Goal: Task Accomplishment & Management: Manage account settings

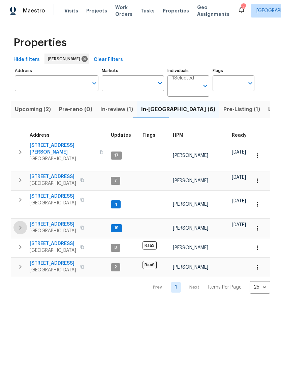
click at [20, 223] on icon "button" at bounding box center [20, 227] width 8 height 8
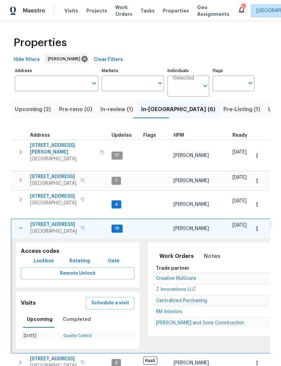
click at [158, 287] on span "Z Innovations LLC" at bounding box center [176, 289] width 40 height 5
click at [20, 148] on icon "button" at bounding box center [20, 152] width 8 height 8
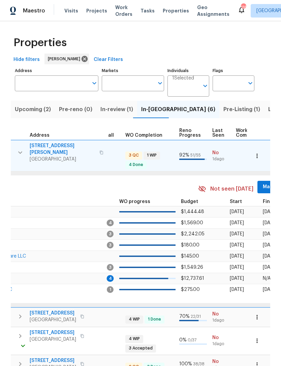
scroll to position [0, 245]
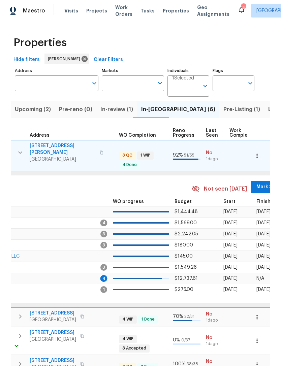
click at [256, 184] on span "Mark Seen" at bounding box center [268, 187] width 25 height 8
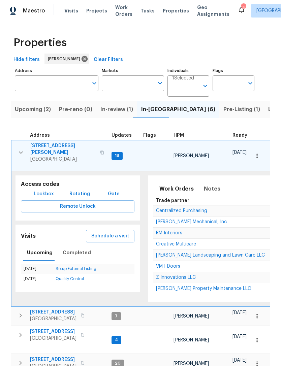
scroll to position [0, 0]
click at [19, 151] on icon "button" at bounding box center [21, 152] width 4 height 2
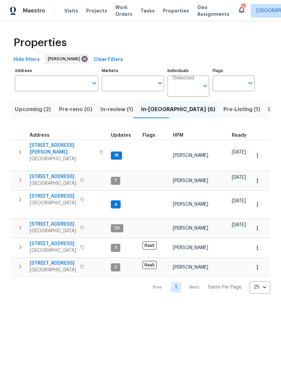
click at [22, 223] on icon "button" at bounding box center [20, 227] width 8 height 8
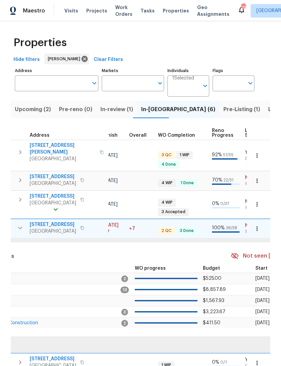
scroll to position [0, 248]
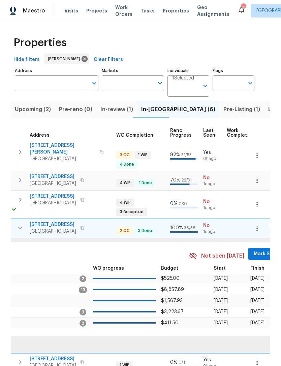
click at [262, 248] on button "Mark Seen" at bounding box center [266, 254] width 36 height 12
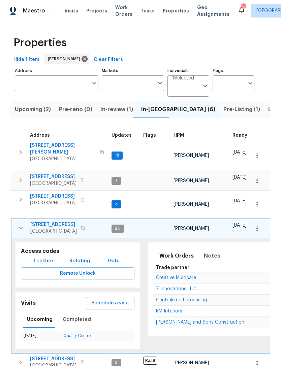
scroll to position [0, 0]
click at [19, 148] on icon "button" at bounding box center [20, 152] width 8 height 8
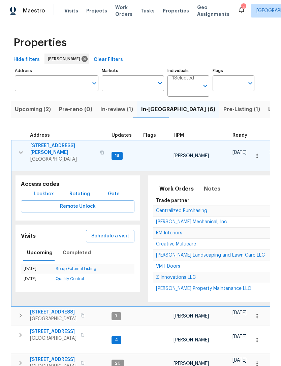
click at [187, 232] on td "RM Interiors" at bounding box center [249, 232] width 193 height 11
click at [178, 253] on span "[PERSON_NAME] Landscaping and Lawn Care LLC" at bounding box center [210, 255] width 109 height 5
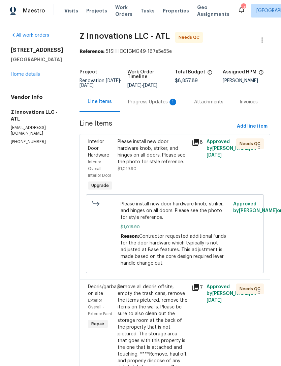
click at [140, 105] on div "Progress Updates 1" at bounding box center [153, 102] width 50 height 7
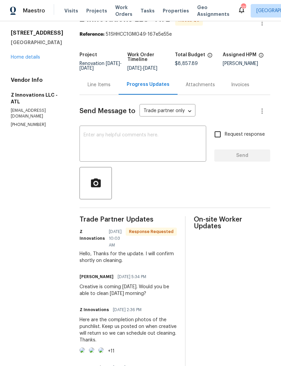
scroll to position [19, 0]
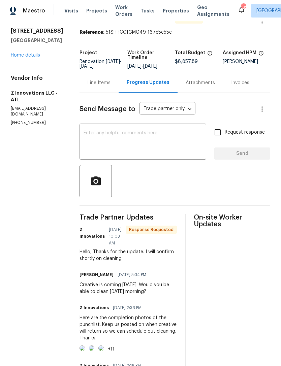
click at [166, 143] on textarea at bounding box center [142, 143] width 118 height 24
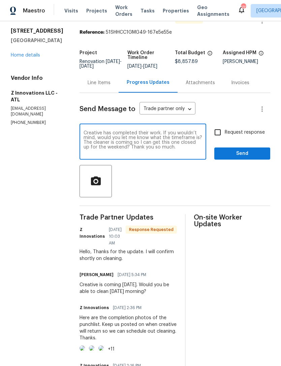
click at [192, 137] on textarea "Creative has completed their work. If you wouldn’t mind, would you let me know …" at bounding box center [142, 143] width 118 height 24
click at [105, 139] on textarea "Creative has completed their work. If you wouldn’t mind, would you let me know …" at bounding box center [142, 143] width 118 height 24
click at [161, 147] on textarea "Creative has completed their work. If you wouldn’t mind, would you let me know …" at bounding box center [142, 143] width 118 height 24
click at [105, 144] on textarea "Creative has completed their work. If you wouldn’t mind, would you let me know …" at bounding box center [142, 143] width 118 height 24
click at [86, 148] on textarea "Creative has completed their work. If you wouldn’t mind, would you let me know …" at bounding box center [142, 143] width 118 height 24
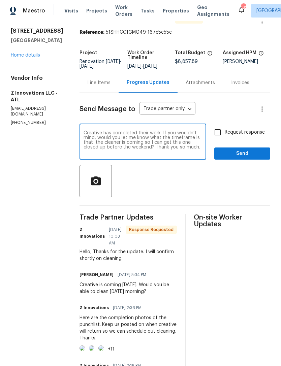
type textarea "Creative has completed their work. If you wouldn’t mind, would you let me know …"
click at [222, 131] on input "Request response" at bounding box center [217, 132] width 14 height 14
checkbox input "true"
click at [240, 155] on span "Send" at bounding box center [241, 153] width 45 height 8
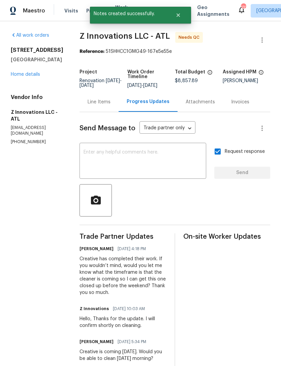
click at [27, 74] on link "Home details" at bounding box center [25, 74] width 29 height 5
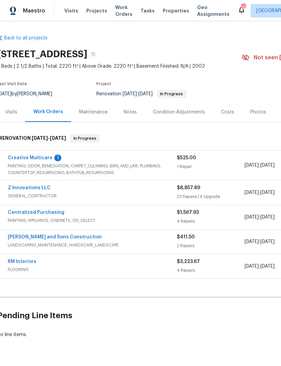
scroll to position [0, 1]
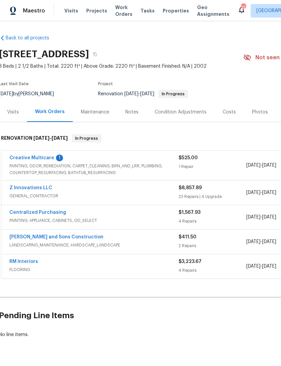
click at [133, 113] on div "Notes" at bounding box center [131, 112] width 13 height 7
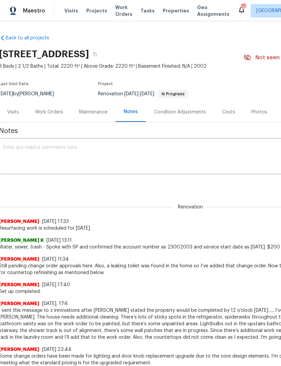
click at [47, 145] on textarea at bounding box center [189, 157] width 372 height 24
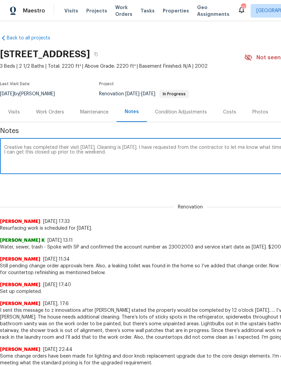
click at [39, 148] on textarea "Creative has completed their visit today. Cleaning is tomorrow. I have requeste…" at bounding box center [190, 157] width 372 height 24
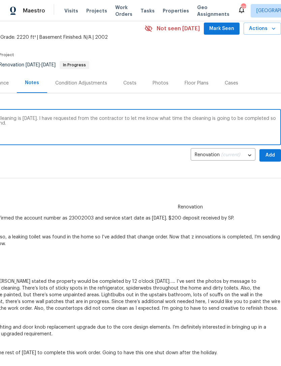
scroll to position [29, 100]
type textarea "Creative has completed their visit today. Cleaning is tomorrow. I have requeste…"
click at [274, 152] on span "Add" at bounding box center [269, 155] width 11 height 8
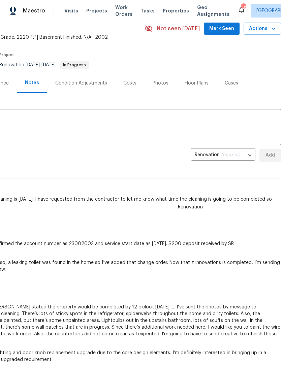
click at [222, 28] on span "Mark Seen" at bounding box center [221, 29] width 25 height 8
click at [273, 29] on icon "button" at bounding box center [273, 28] width 7 height 7
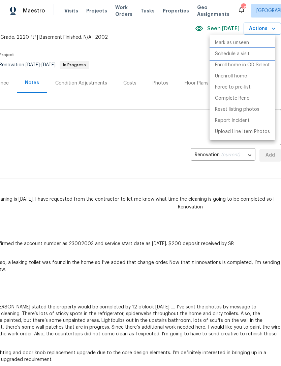
click at [251, 54] on li "Schedule a visit" at bounding box center [242, 53] width 66 height 11
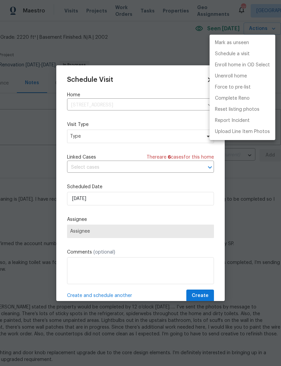
click at [153, 139] on div at bounding box center [140, 183] width 281 height 366
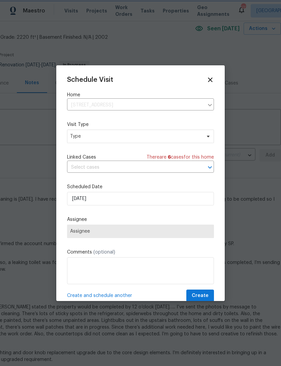
click at [139, 135] on span "Type" at bounding box center [135, 136] width 131 height 7
type input "Pro"
click at [89, 175] on div "Progress" at bounding box center [81, 178] width 20 height 7
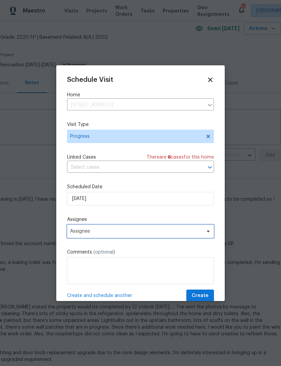
click at [164, 234] on span "Assignee" at bounding box center [136, 230] width 132 height 5
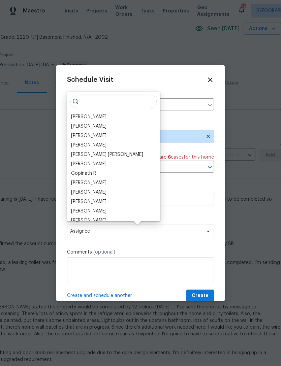
click at [100, 117] on div "[PERSON_NAME]" at bounding box center [88, 116] width 35 height 7
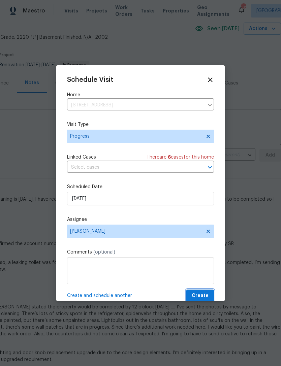
click at [204, 294] on span "Create" at bounding box center [199, 295] width 17 height 8
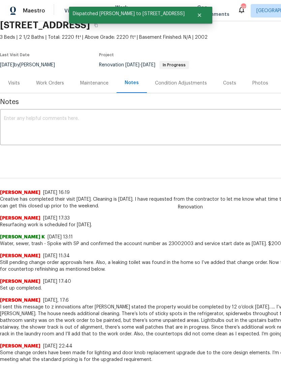
scroll to position [29, 0]
click at [53, 86] on div "Work Orders" at bounding box center [50, 83] width 28 height 7
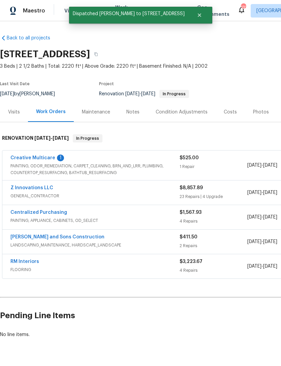
click at [36, 158] on link "Creative Multicare" at bounding box center [32, 157] width 45 height 5
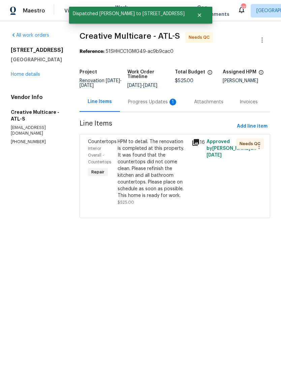
click at [153, 105] on div "Progress Updates 1" at bounding box center [153, 102] width 50 height 7
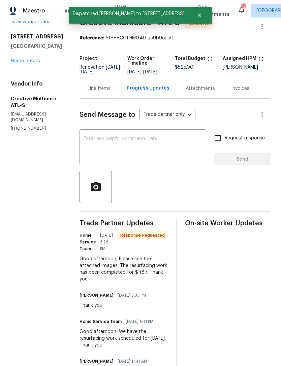
scroll to position [17, 0]
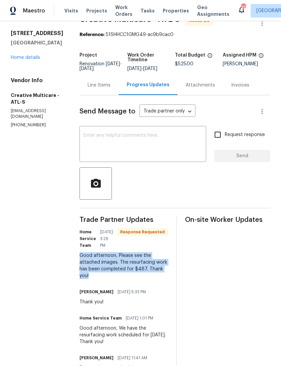
copy div "Good afternoon, Please see the attached images. The resurfacing work has been c…"
click at [153, 281] on div "Trade Partner Updates Home Service Team 09/04/2025 3:26 PM Response Requested G…" at bounding box center [123, 311] width 88 height 190
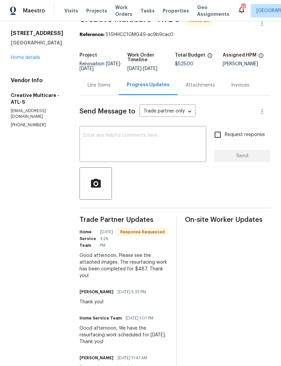
click at [152, 149] on textarea at bounding box center [142, 145] width 118 height 24
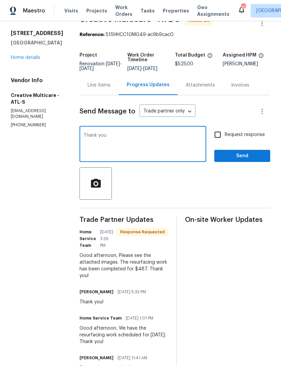
type textarea "Thank you"
click at [241, 152] on div "Request response Send" at bounding box center [242, 145] width 56 height 34
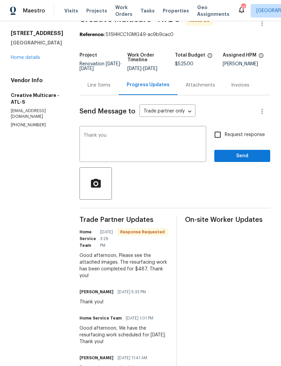
click at [246, 160] on span "Send" at bounding box center [241, 156] width 45 height 8
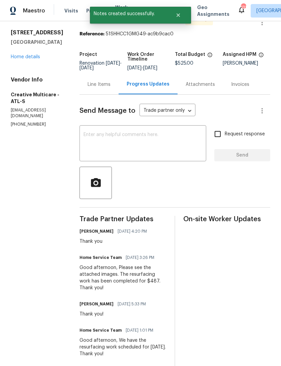
scroll to position [30, 0]
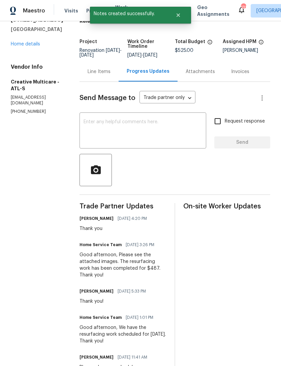
click at [34, 43] on link "Home details" at bounding box center [25, 44] width 29 height 5
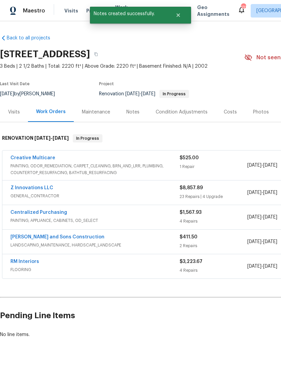
click at [39, 160] on link "Creative Multicare" at bounding box center [32, 157] width 45 height 5
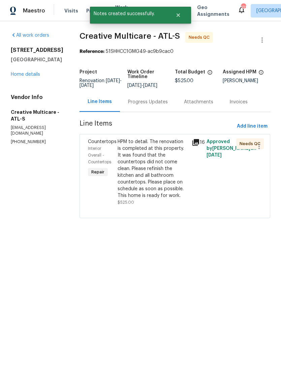
click at [156, 189] on div "HPM to detail. The renovation is completed at this property. It was found that …" at bounding box center [152, 168] width 70 height 61
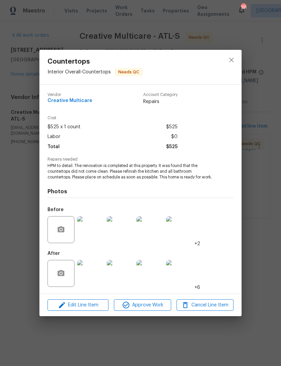
click at [97, 276] on img at bounding box center [90, 273] width 27 height 27
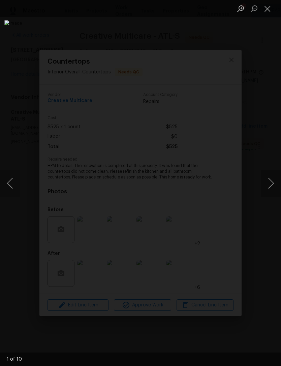
click at [269, 177] on button "Next image" at bounding box center [270, 183] width 20 height 27
click at [15, 182] on button "Previous image" at bounding box center [10, 183] width 20 height 27
click at [264, 179] on button "Next image" at bounding box center [270, 183] width 20 height 27
click at [267, 184] on button "Next image" at bounding box center [270, 183] width 20 height 27
click at [272, 186] on button "Next image" at bounding box center [270, 183] width 20 height 27
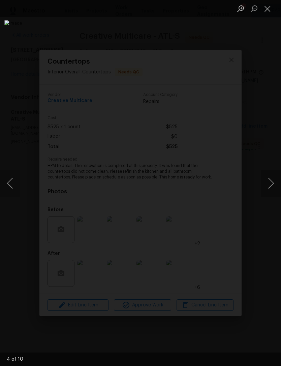
click at [273, 183] on button "Next image" at bounding box center [270, 183] width 20 height 27
click at [267, 7] on button "Close lightbox" at bounding box center [266, 9] width 13 height 12
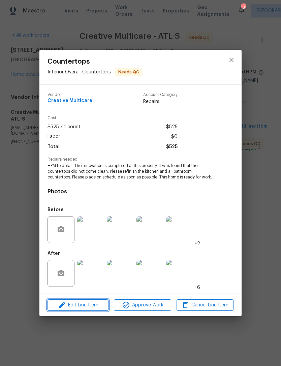
click at [91, 305] on span "Edit Line Item" at bounding box center [77, 305] width 57 height 8
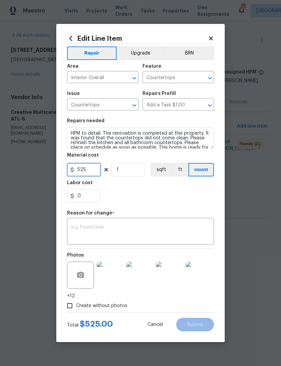
click at [92, 171] on input "525" at bounding box center [84, 169] width 34 height 13
type input "487"
click at [142, 232] on textarea at bounding box center [140, 232] width 139 height 14
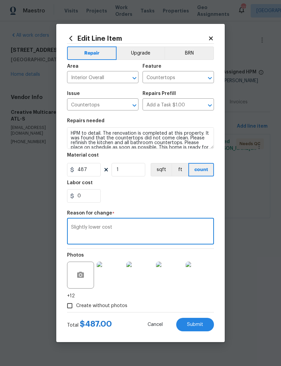
type textarea "Slightly lower cost"
click at [158, 205] on section "Repairs needed HPM to detail. The renovation is completed at this property. It …" at bounding box center [140, 160] width 147 height 92
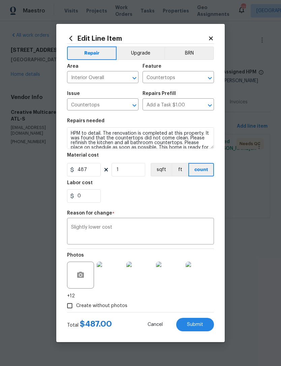
click at [192, 326] on span "Submit" at bounding box center [195, 324] width 16 height 5
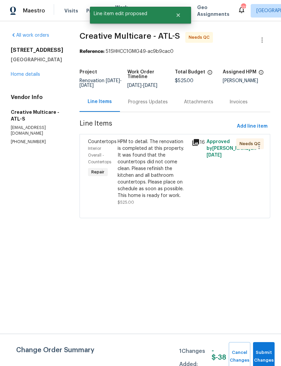
click at [258, 346] on button "Submit Changes" at bounding box center [264, 356] width 22 height 29
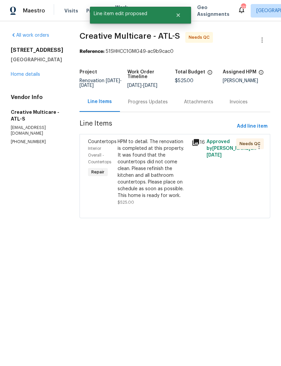
click at [157, 105] on div "Progress Updates" at bounding box center [148, 102] width 40 height 7
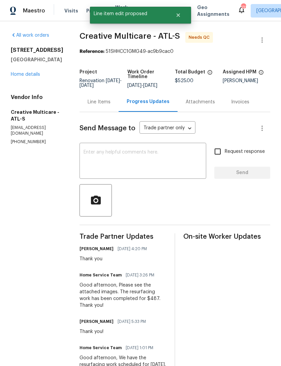
click at [31, 74] on link "Home details" at bounding box center [25, 74] width 29 height 5
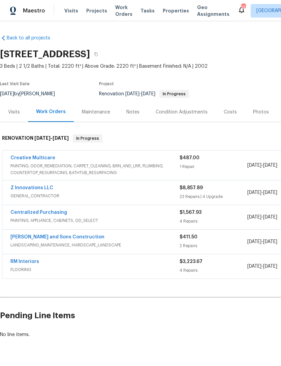
click at [65, 166] on span "PAINTING, ODOR_REMEDIATION, CARPET_CLEANING, BRN_AND_LRR, PLUMBING, COUNTERTOP_…" at bounding box center [94, 169] width 169 height 13
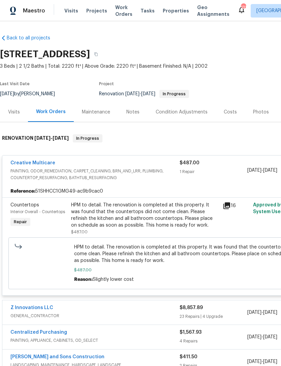
click at [131, 179] on span "PAINTING, ODOR_REMEDIATION, CARPET_CLEANING, BRN_AND_LRR, PLUMBING, COUNTERTOP_…" at bounding box center [94, 174] width 169 height 13
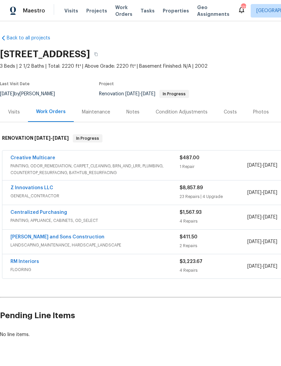
click at [43, 159] on link "Creative Multicare" at bounding box center [32, 157] width 45 height 5
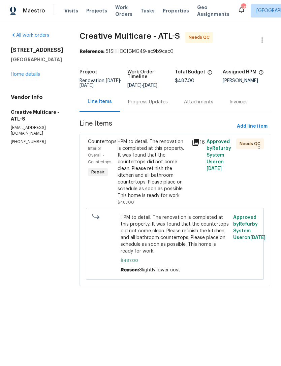
click at [199, 144] on icon at bounding box center [195, 142] width 7 height 7
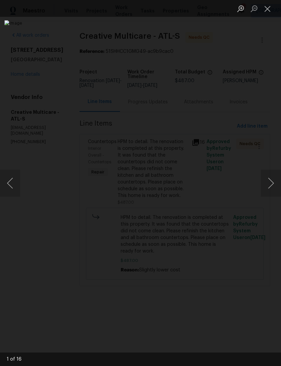
click at [265, 178] on button "Next image" at bounding box center [270, 183] width 20 height 27
click at [269, 175] on button "Next image" at bounding box center [270, 183] width 20 height 27
click at [267, 6] on button "Close lightbox" at bounding box center [266, 9] width 13 height 12
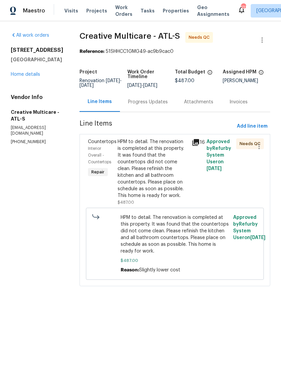
click at [35, 75] on link "Home details" at bounding box center [25, 74] width 29 height 5
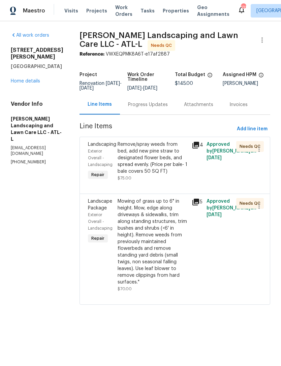
click at [38, 79] on link "Home details" at bounding box center [25, 81] width 29 height 5
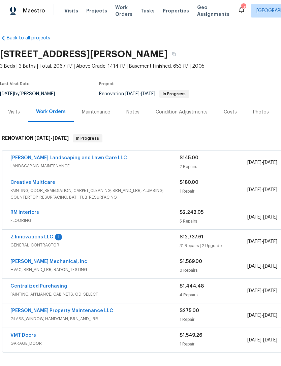
click at [30, 238] on link "Z Innovations LLC" at bounding box center [31, 236] width 43 height 5
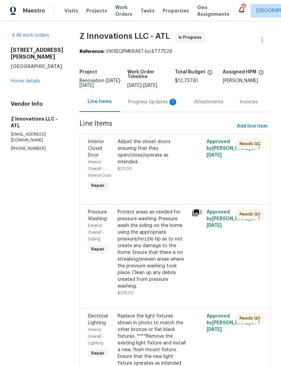
click at [151, 105] on div "Progress Updates 1" at bounding box center [153, 102] width 50 height 7
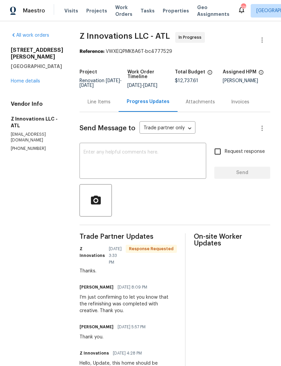
click at [30, 81] on link "Home details" at bounding box center [25, 81] width 29 height 5
